Goal: Task Accomplishment & Management: Use online tool/utility

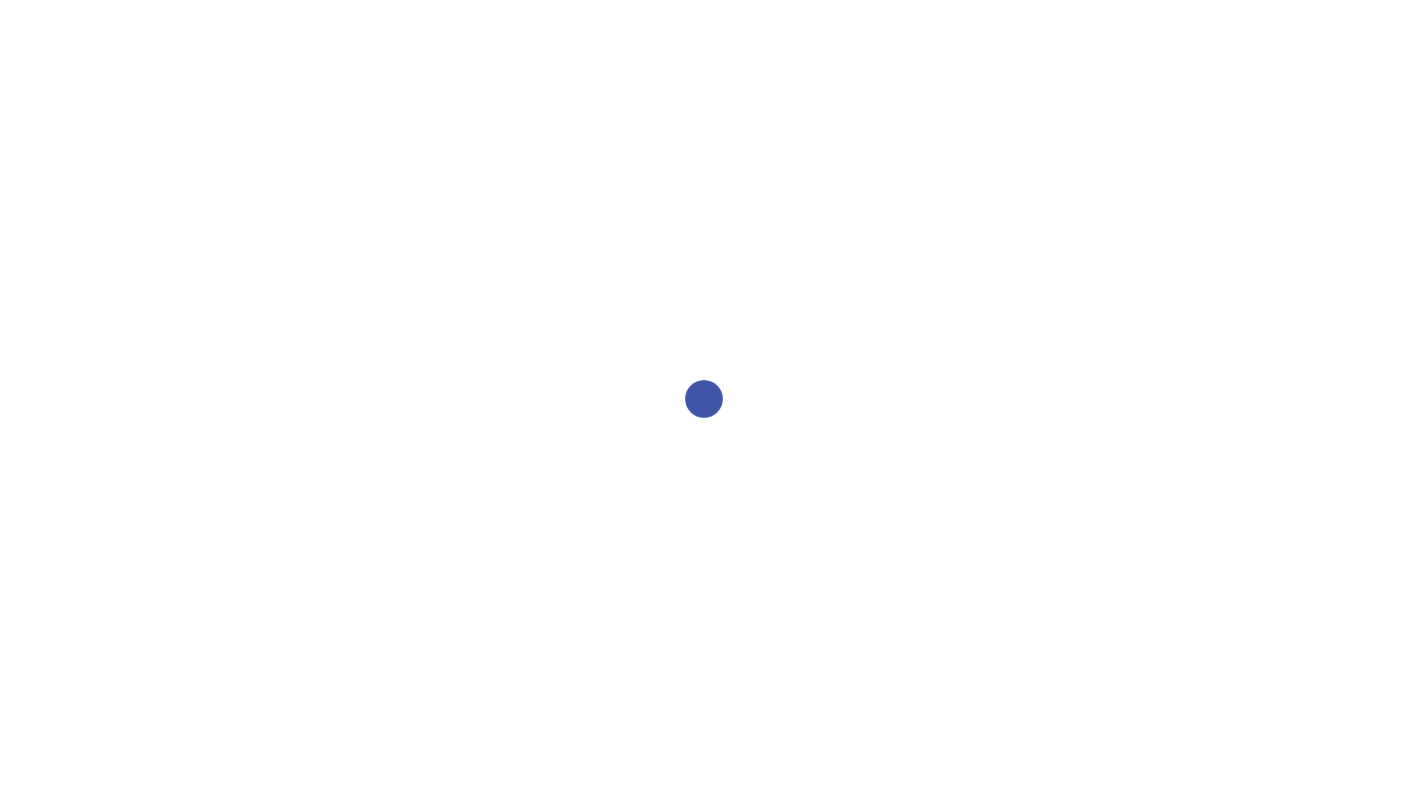
select select "2bed604d-1099-4043-b1bc-2365e8740244"
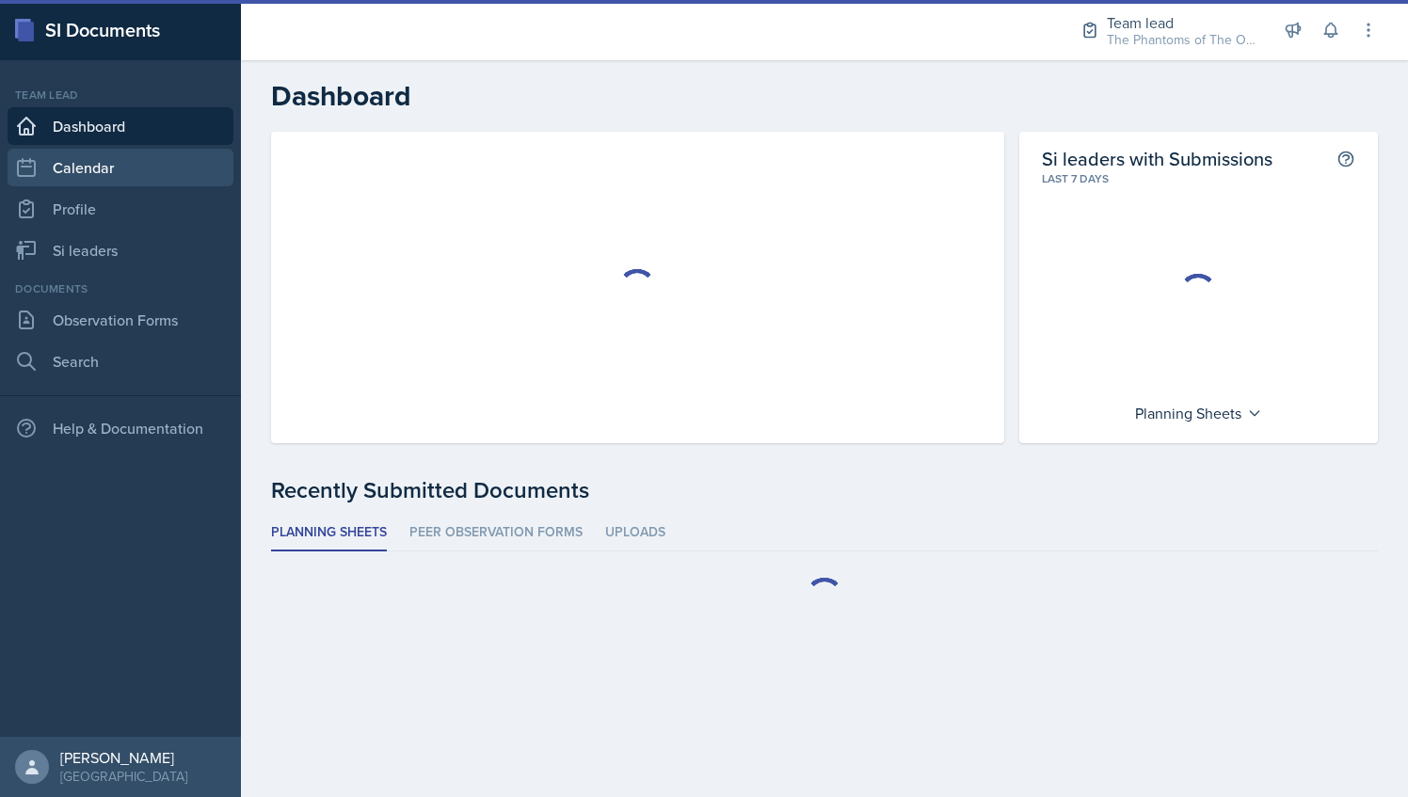
click at [99, 181] on link "Calendar" at bounding box center [121, 168] width 226 height 38
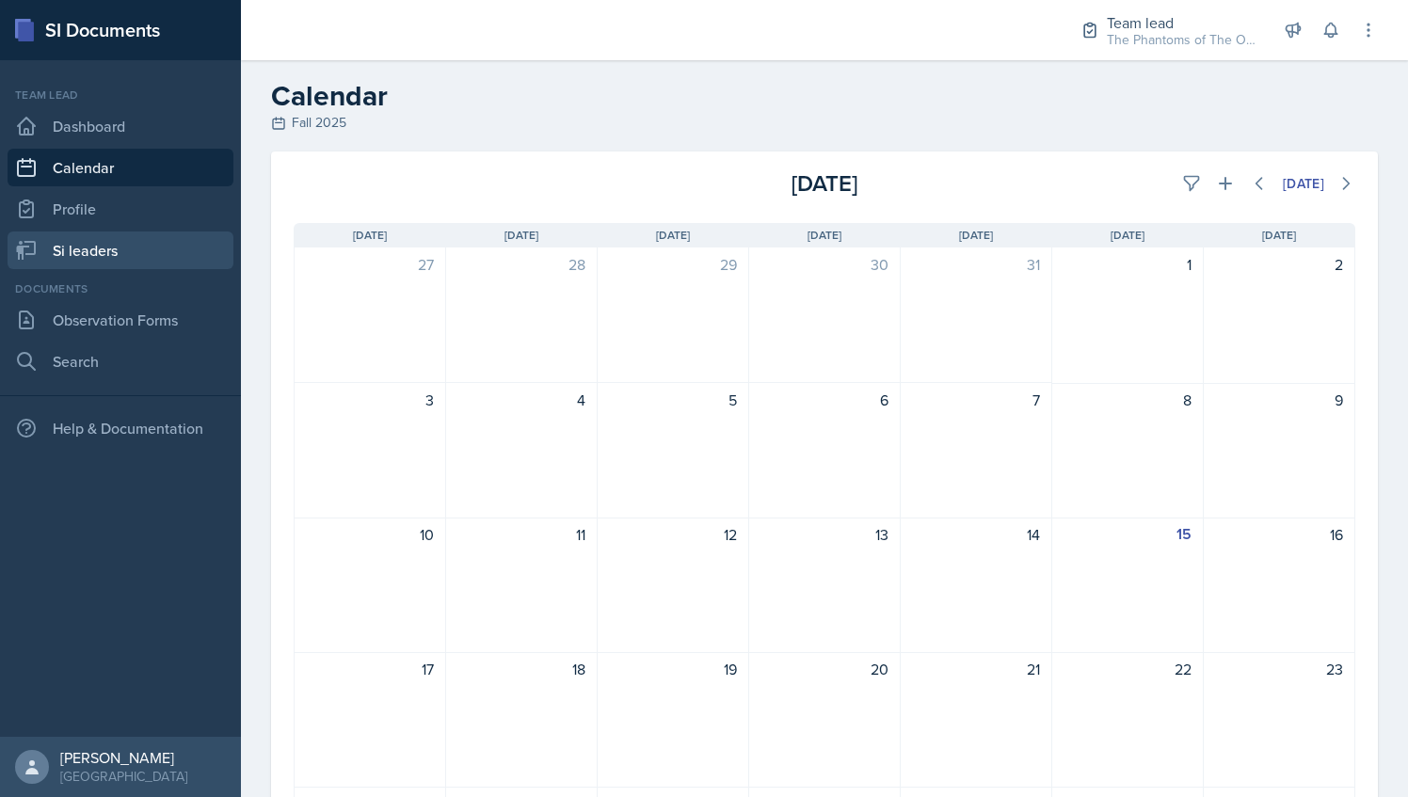
click at [139, 245] on link "Si leaders" at bounding box center [121, 250] width 226 height 38
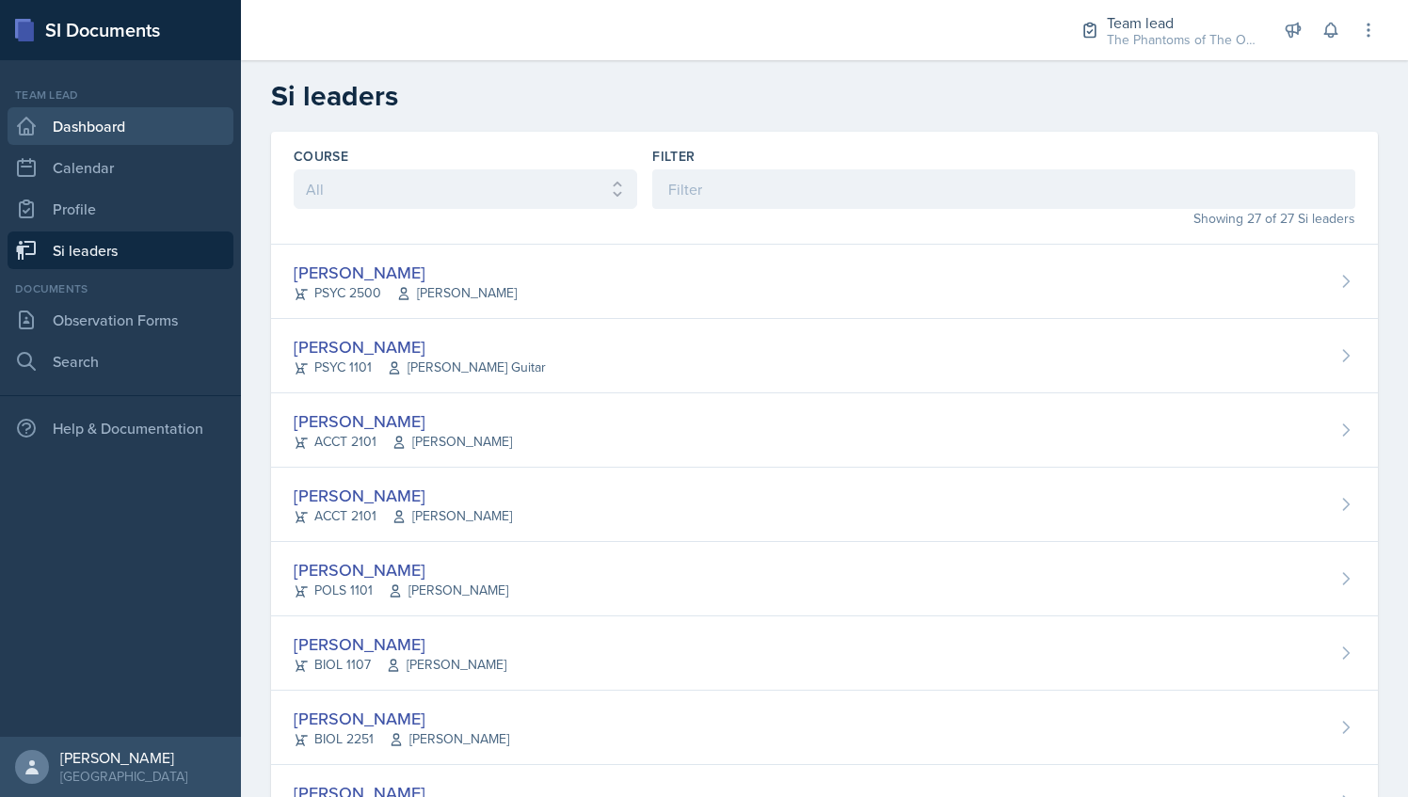
click at [128, 137] on link "Dashboard" at bounding box center [121, 126] width 226 height 38
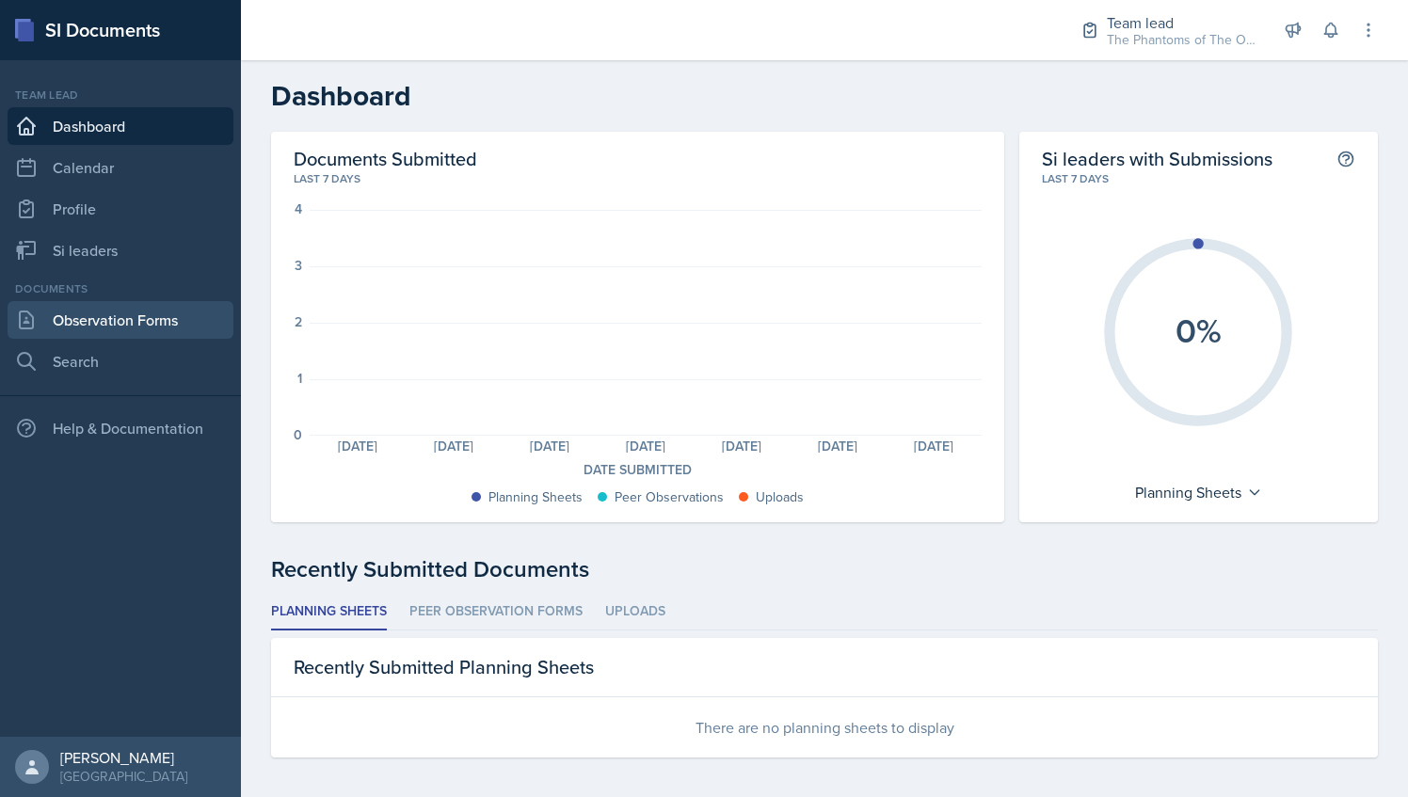
click at [117, 327] on link "Observation Forms" at bounding box center [121, 320] width 226 height 38
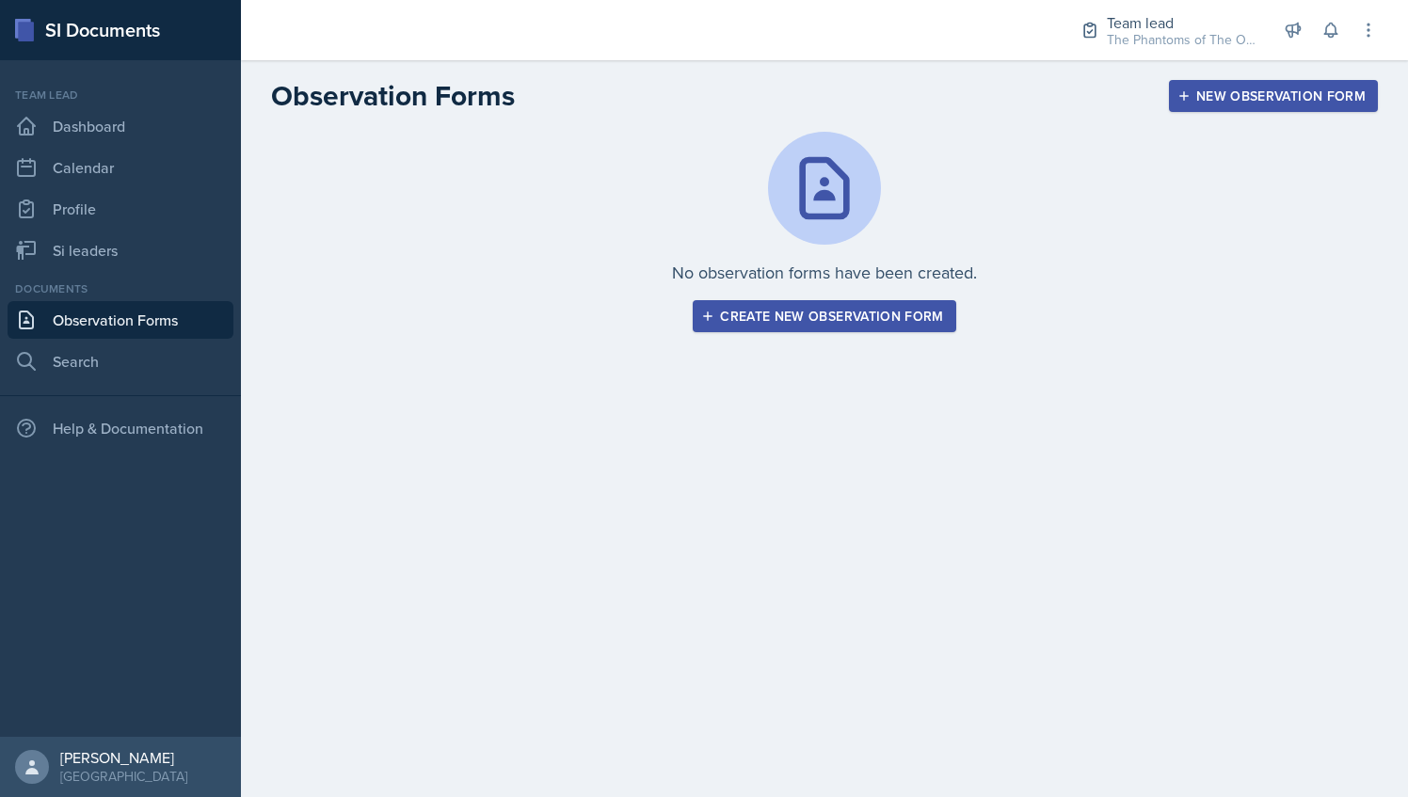
click at [817, 318] on div "Create new observation form" at bounding box center [824, 316] width 238 height 15
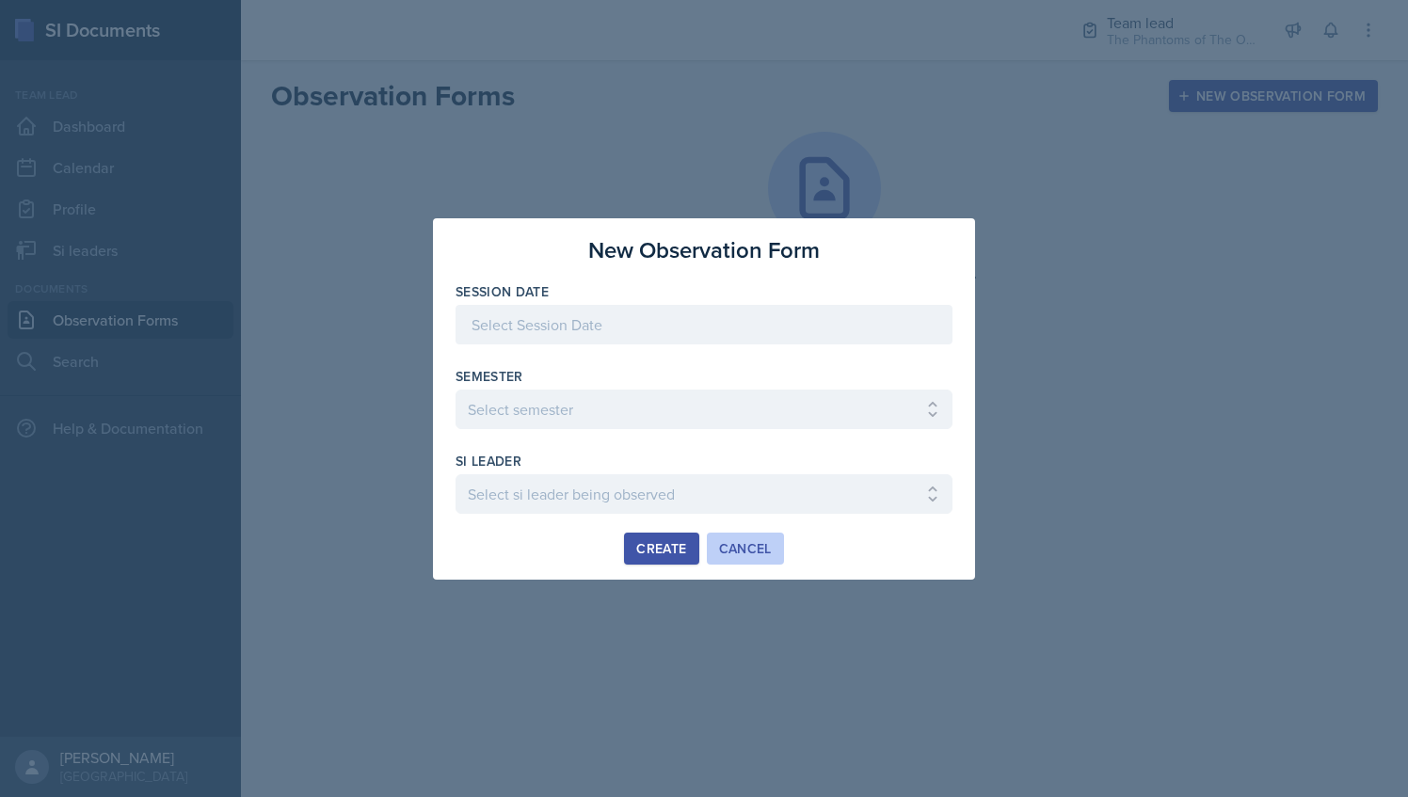
click at [749, 554] on div "Cancel" at bounding box center [745, 548] width 53 height 15
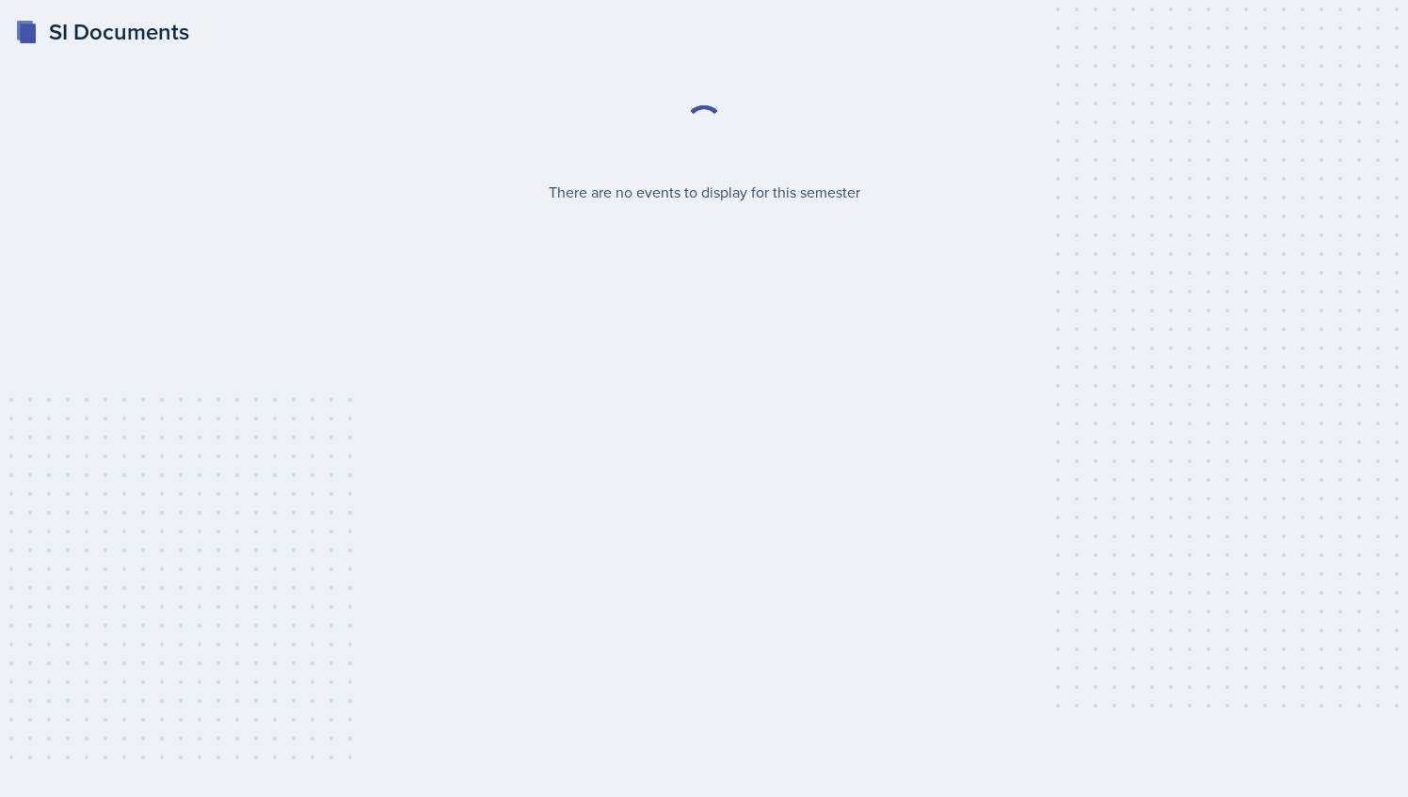
select select "2bed604d-1099-4043-b1bc-2365e8740244"
